Goal: Find specific page/section: Locate a particular part of the current website

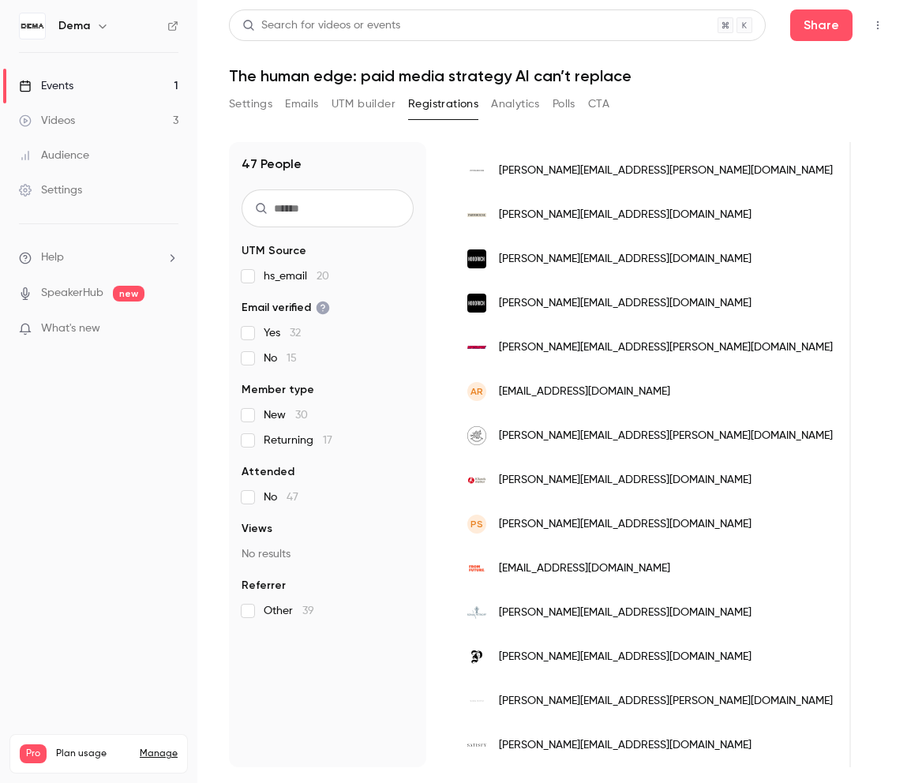
scroll to position [0, 433]
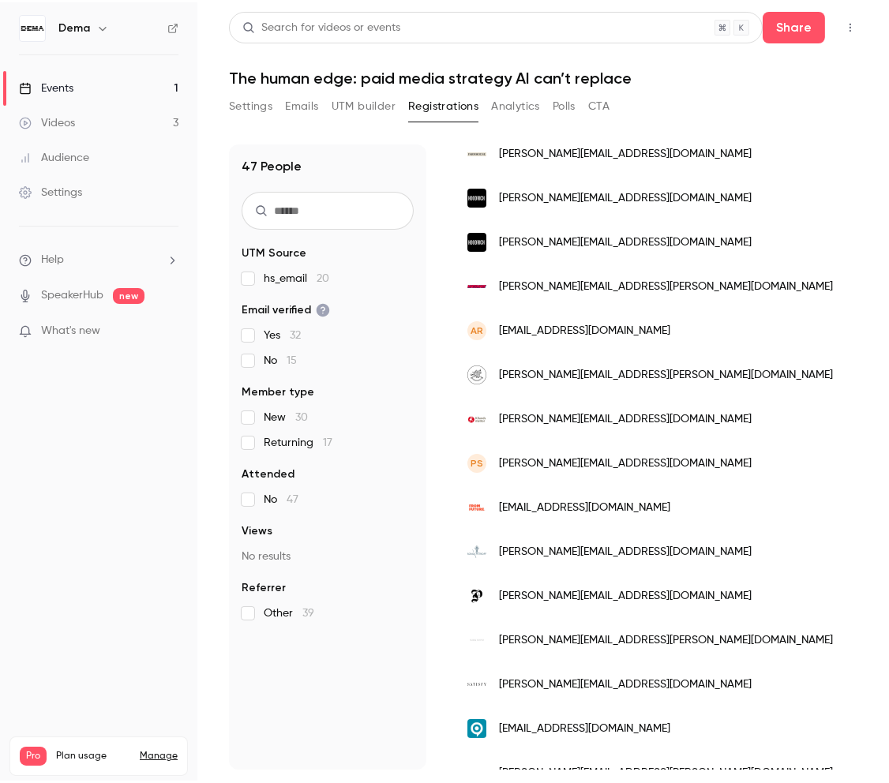
scroll to position [328, 0]
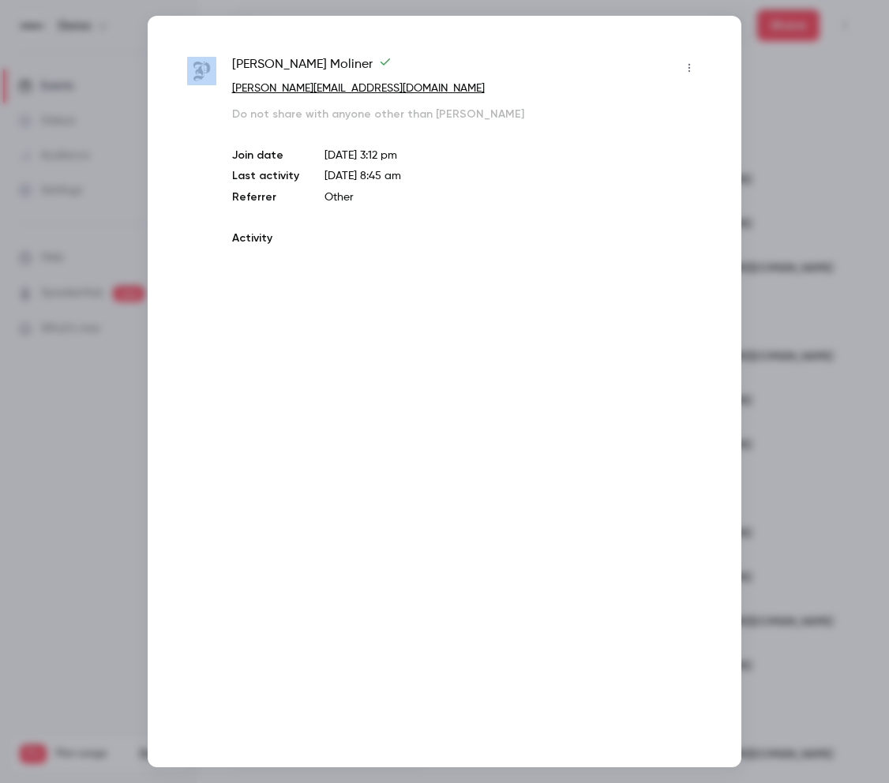
click at [805, 577] on div at bounding box center [444, 391] width 889 height 783
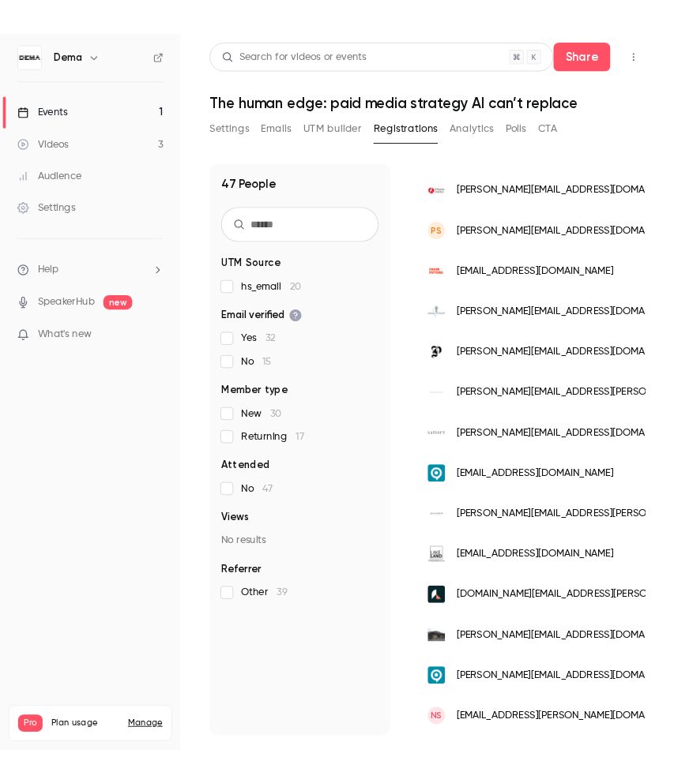
scroll to position [573, 0]
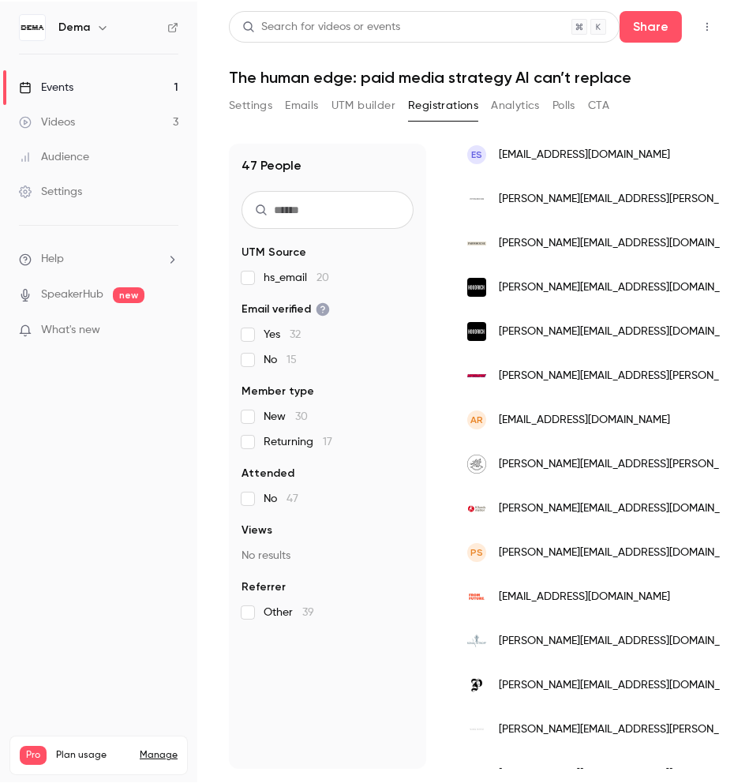
scroll to position [238, 0]
